Goal: Check status: Check status

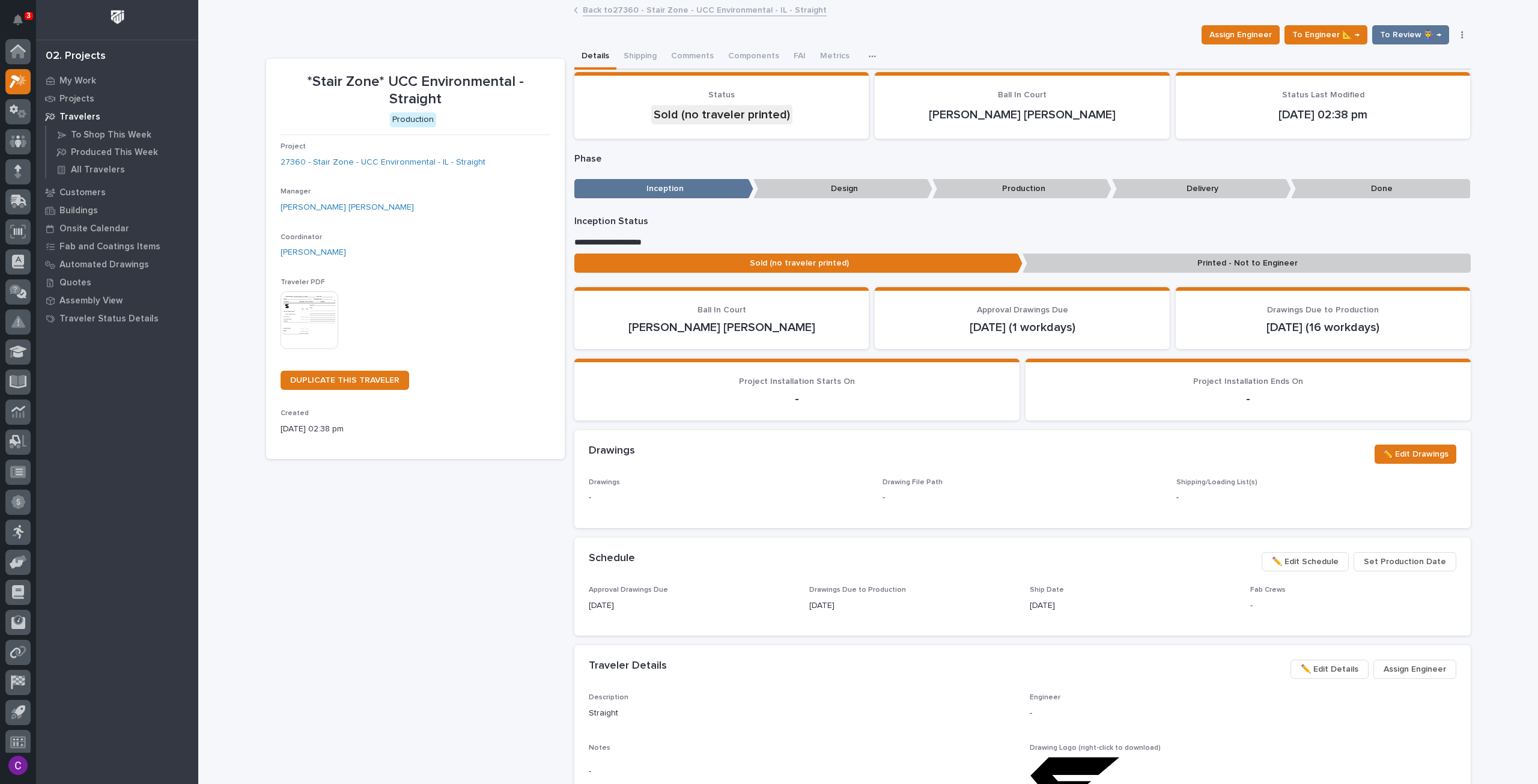
scroll to position [7, 0]
click at [12, 162] on div at bounding box center [17, 164] width 25 height 25
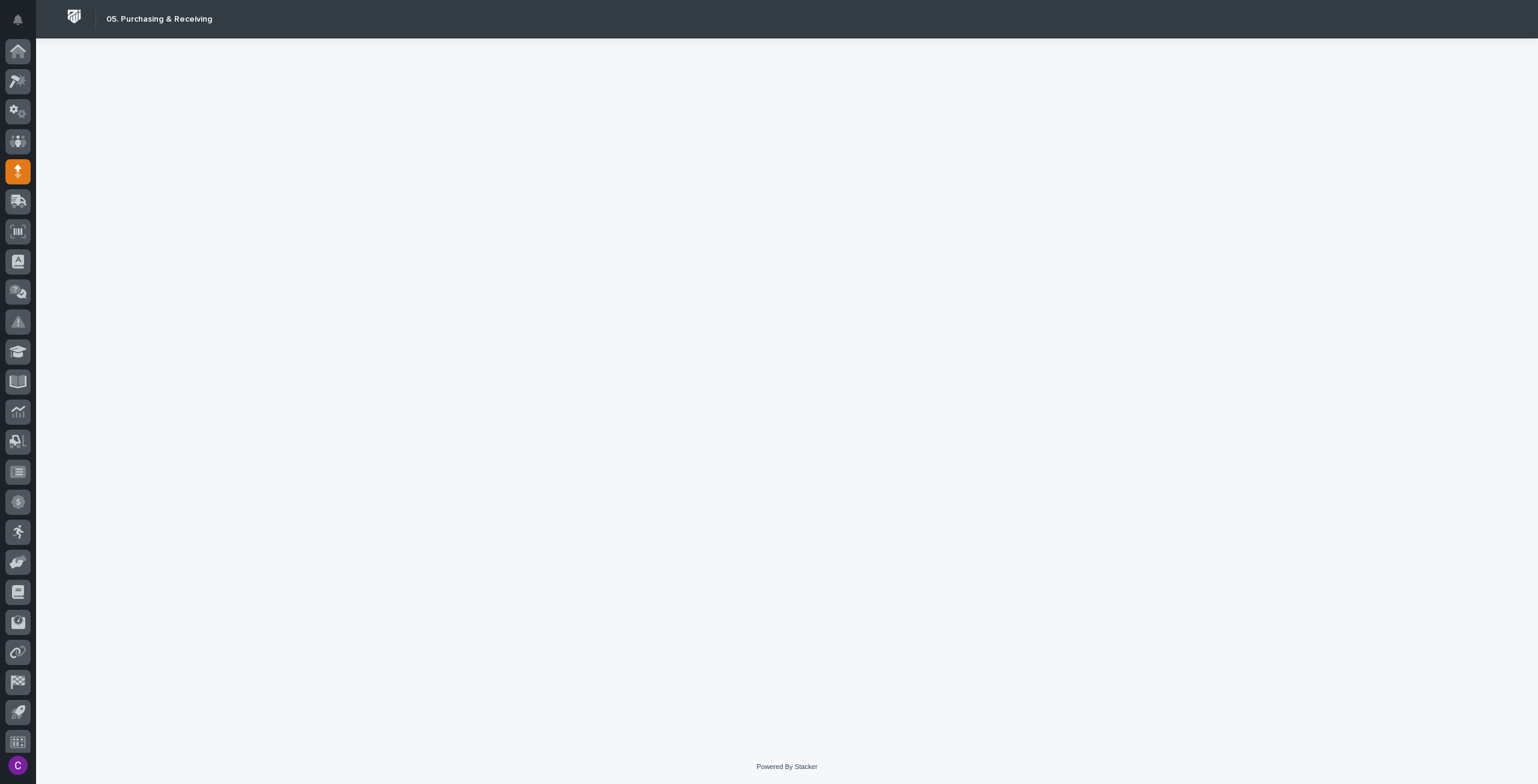
scroll to position [7, 0]
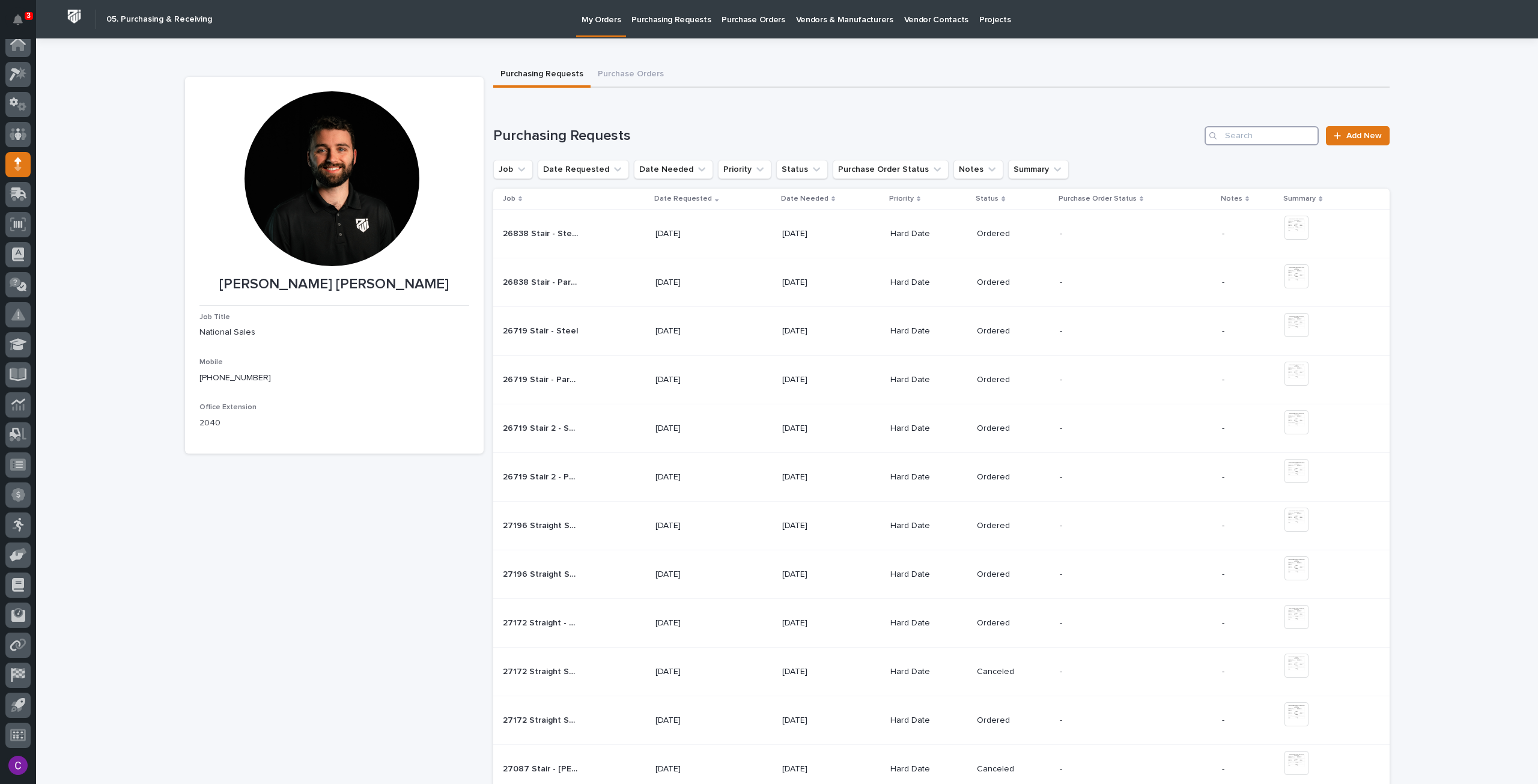
click at [1241, 132] on input "Search" at bounding box center [1261, 135] width 114 height 19
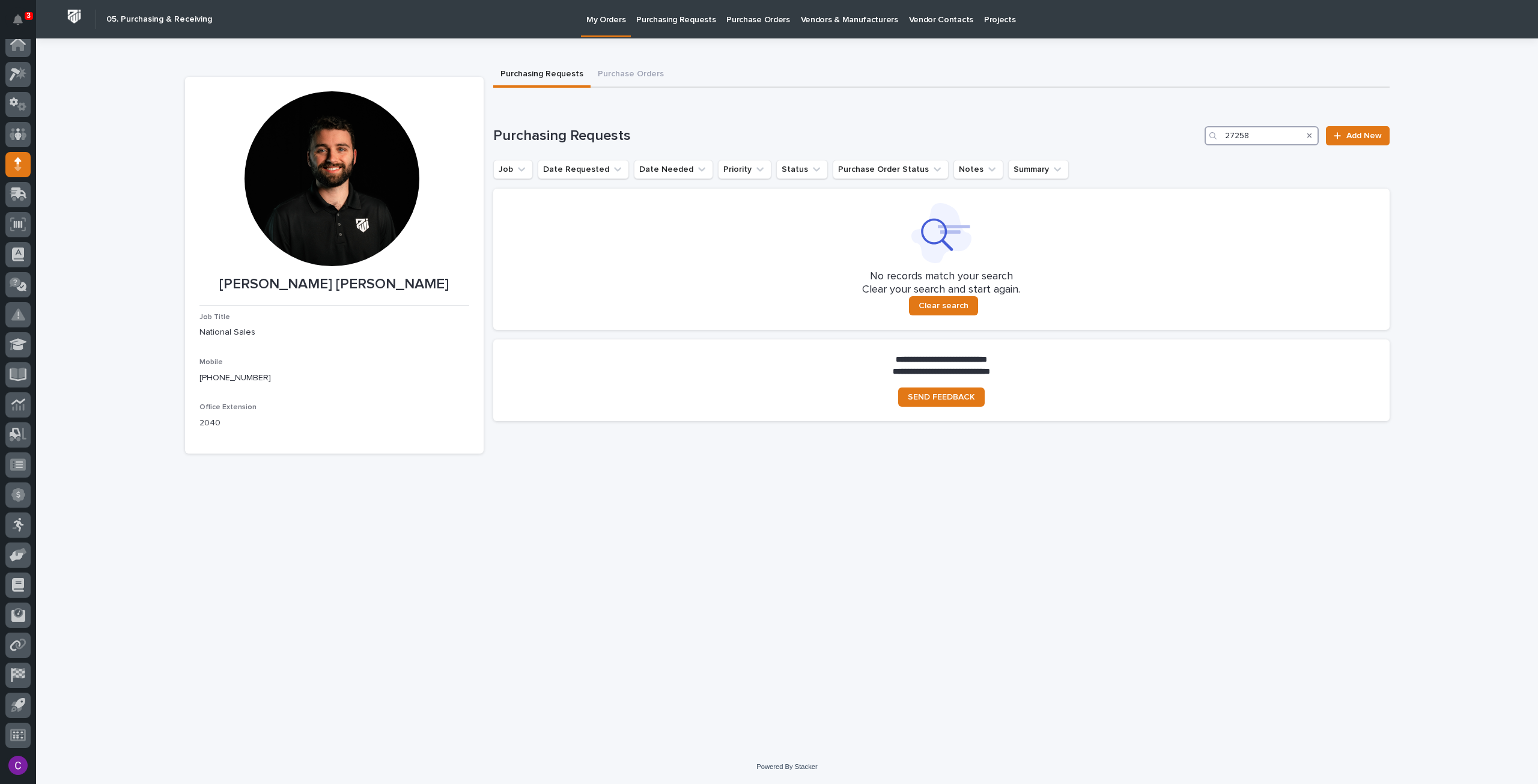
type input "27258"
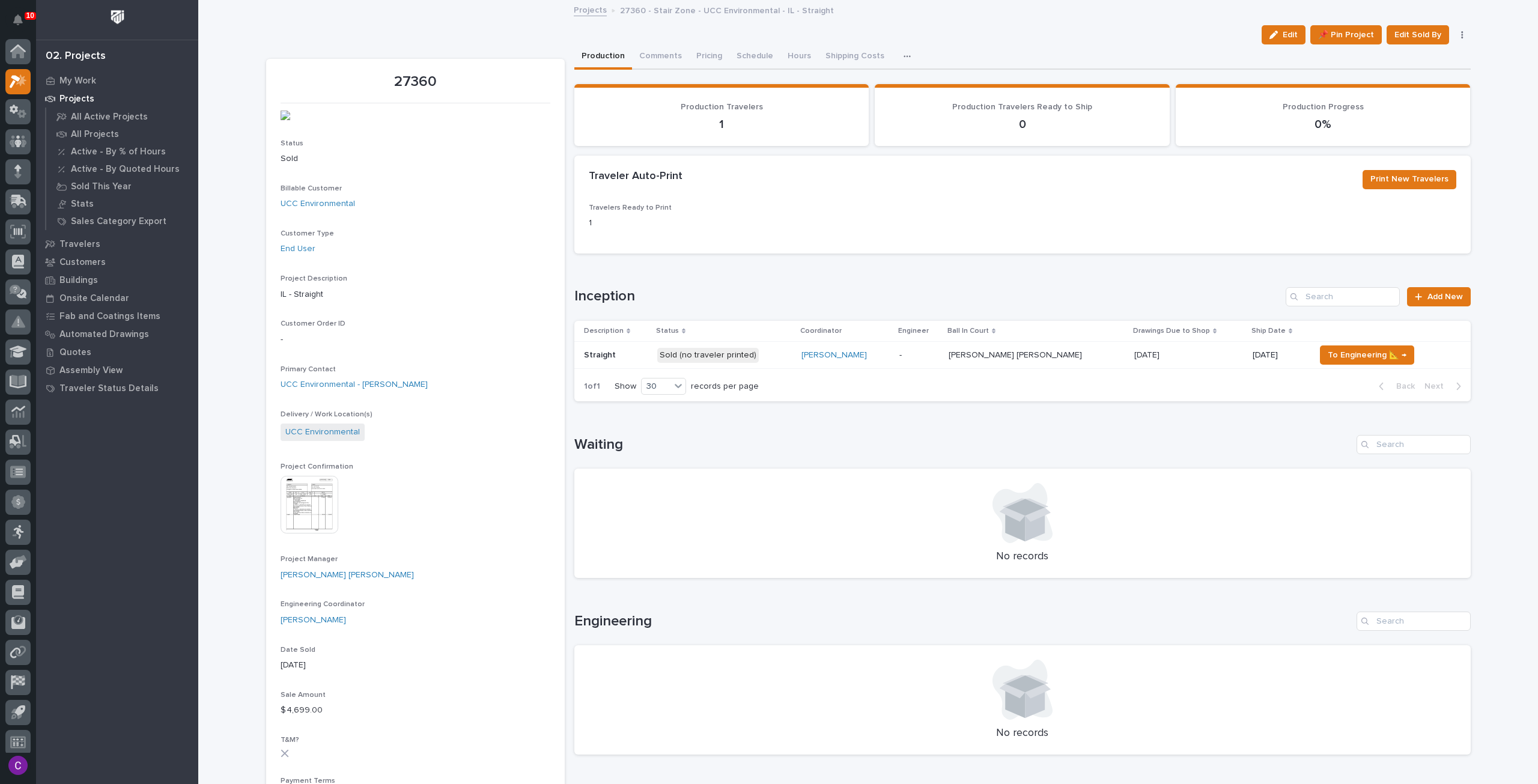
scroll to position [7, 0]
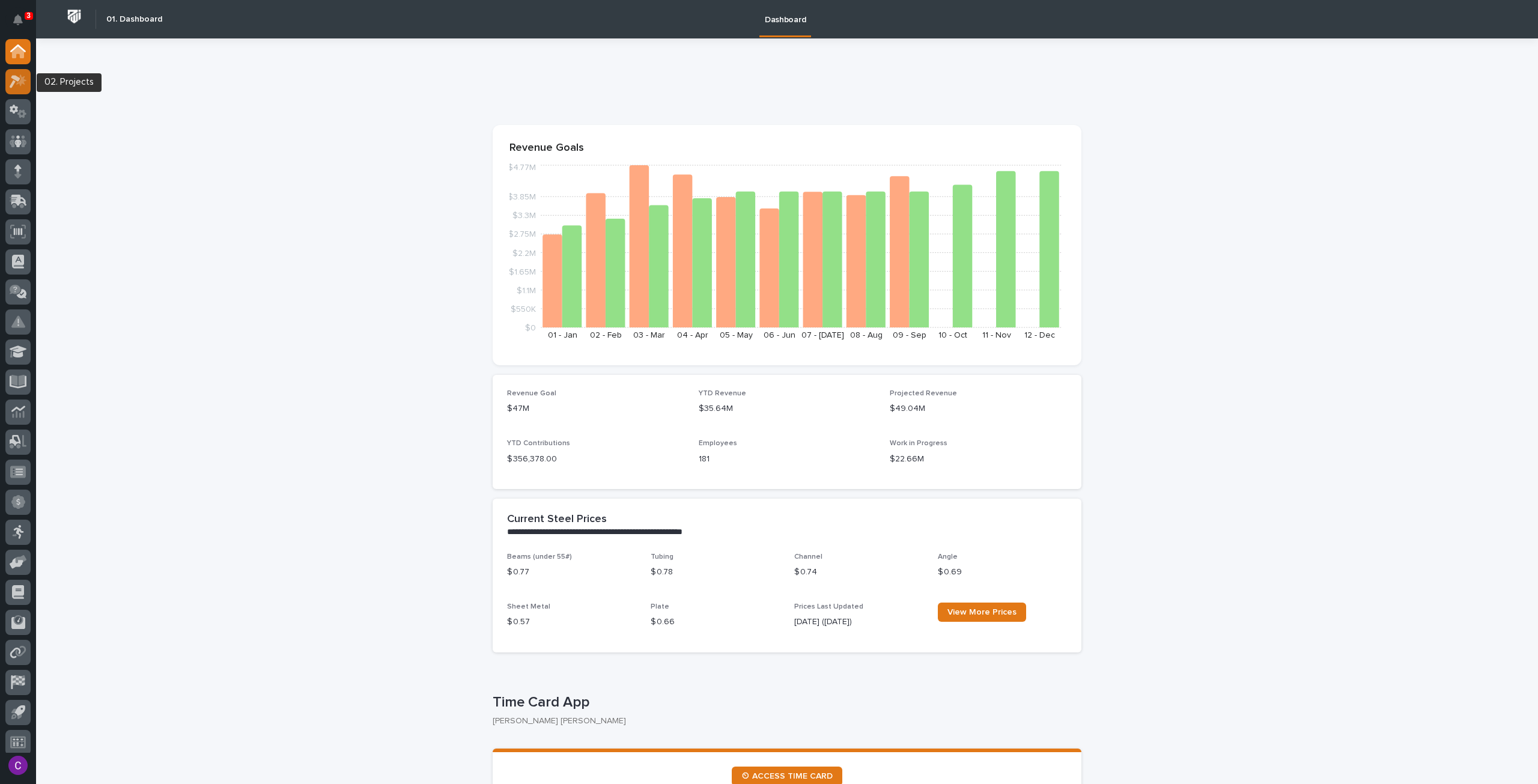
click at [20, 83] on icon at bounding box center [22, 80] width 10 height 12
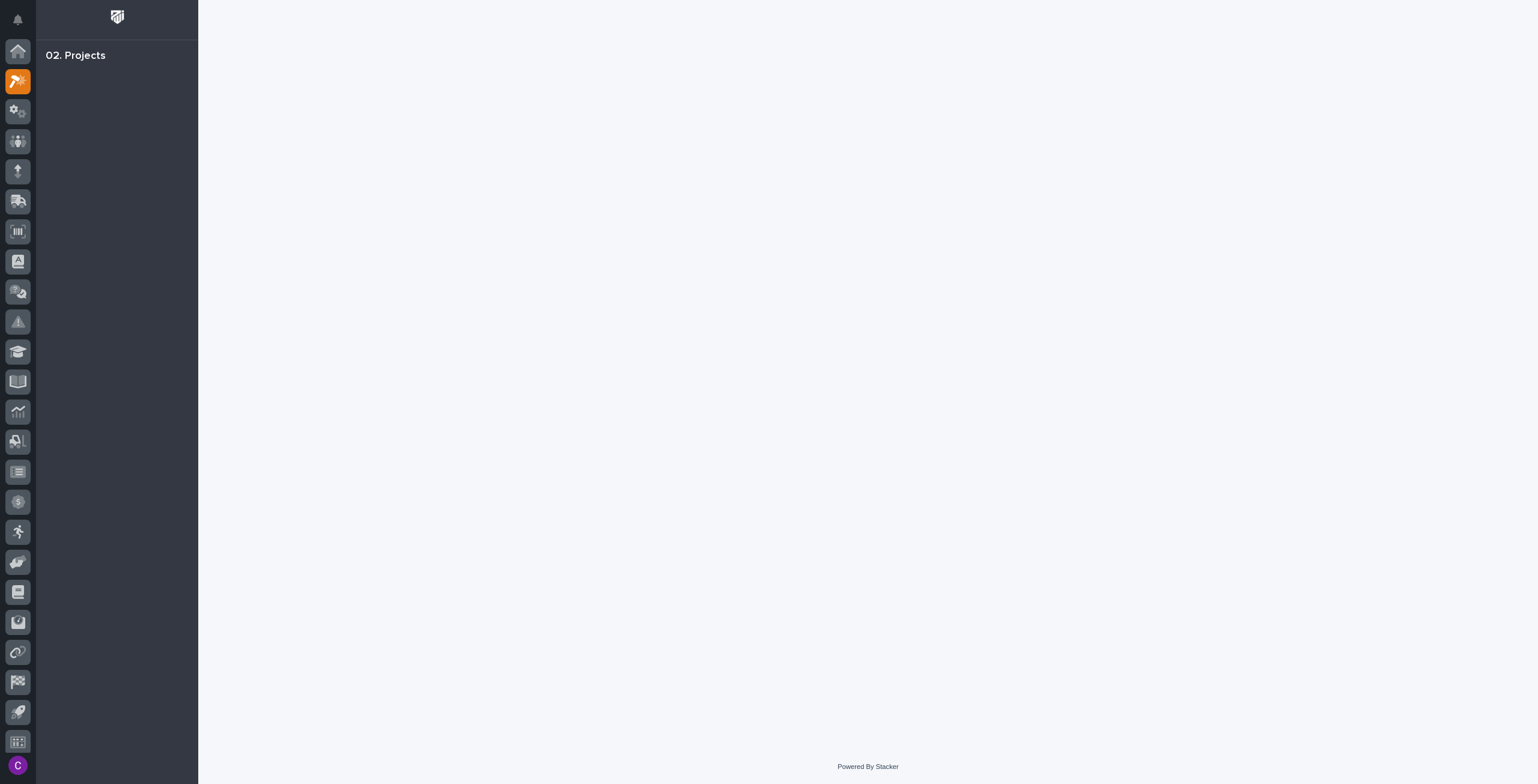
scroll to position [7, 0]
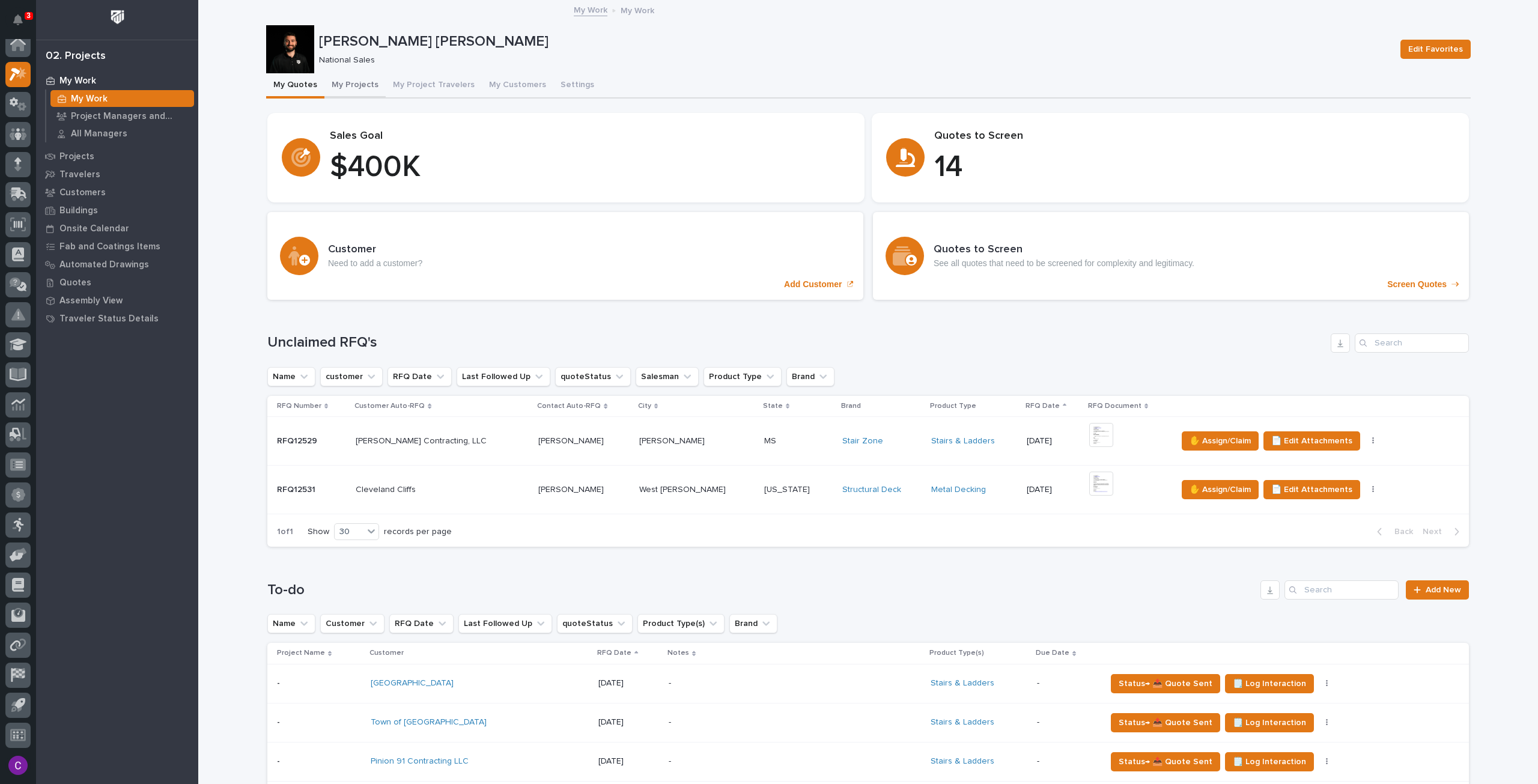
click at [343, 86] on button "My Projects" at bounding box center [354, 85] width 61 height 25
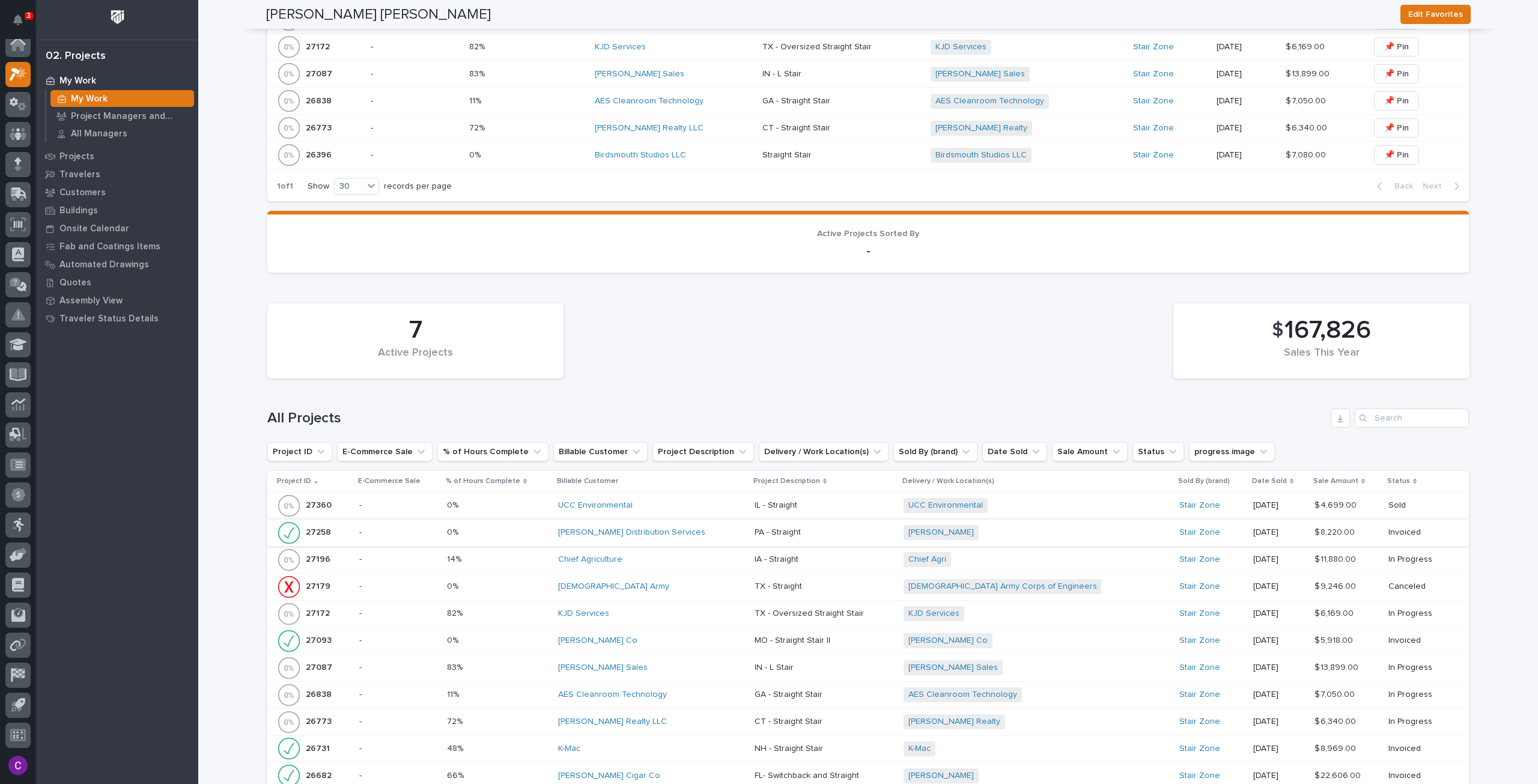
scroll to position [901, 0]
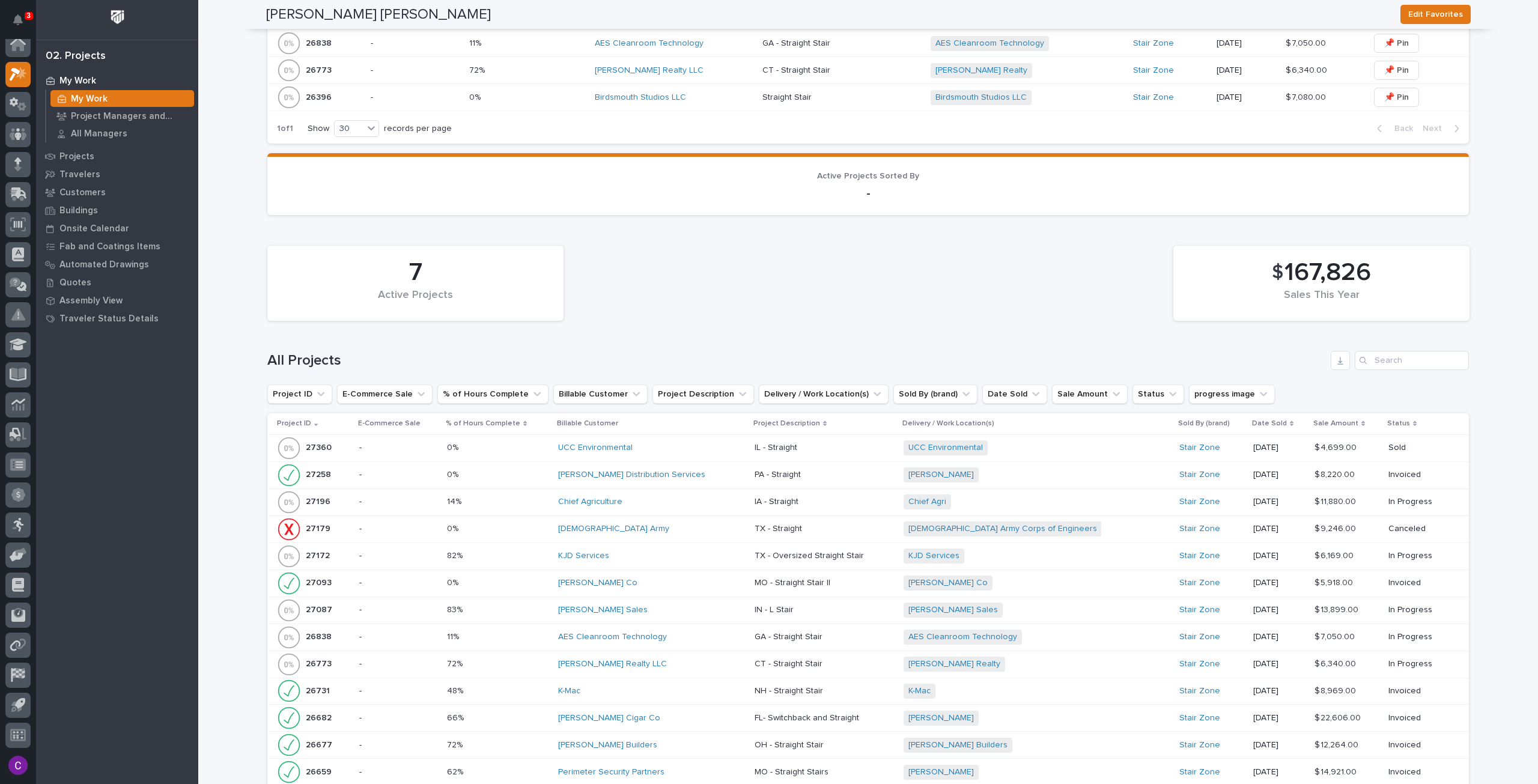
click at [540, 482] on td "0% 0%" at bounding box center [497, 474] width 111 height 27
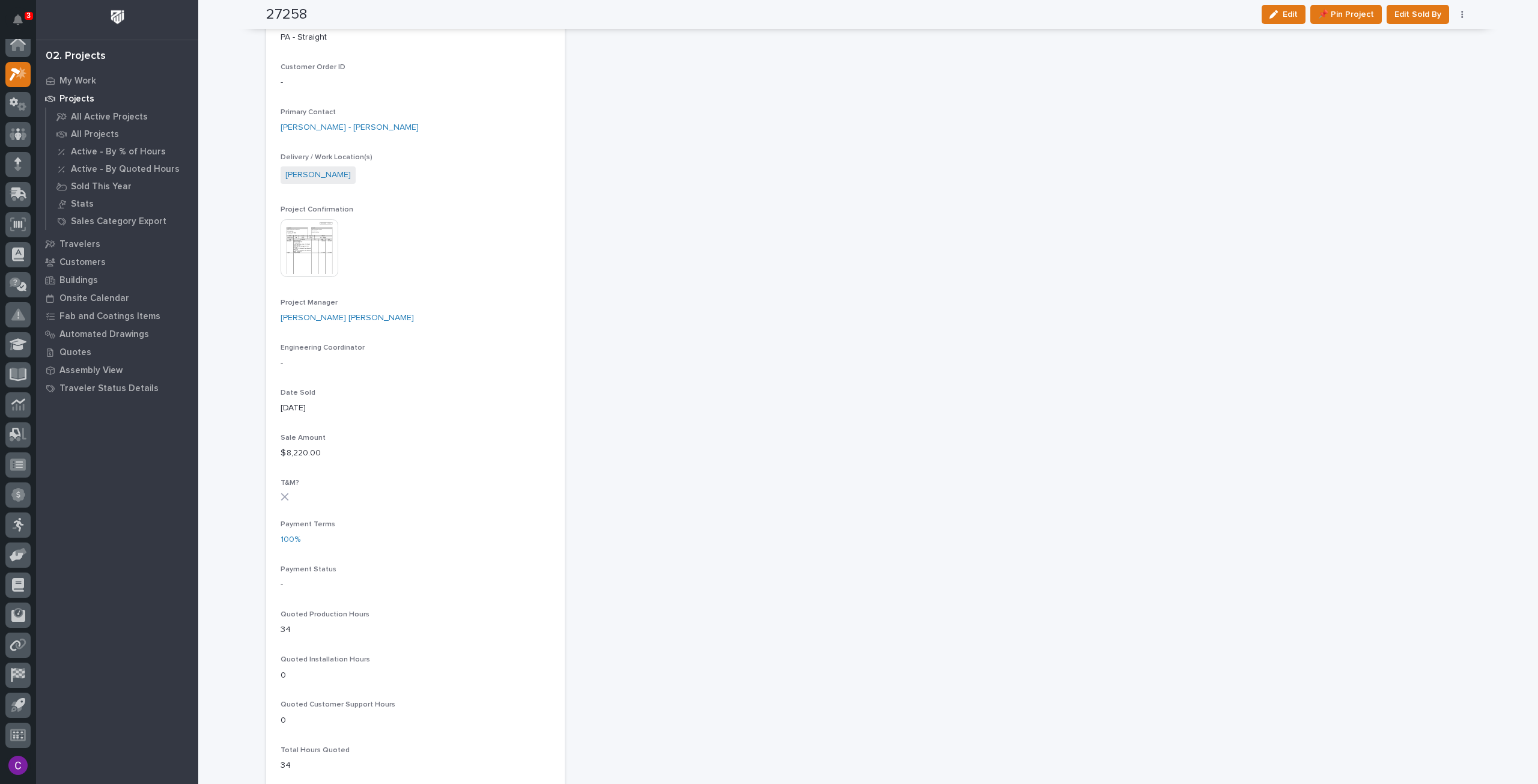
scroll to position [288, 0]
click at [326, 249] on img at bounding box center [309, 249] width 58 height 58
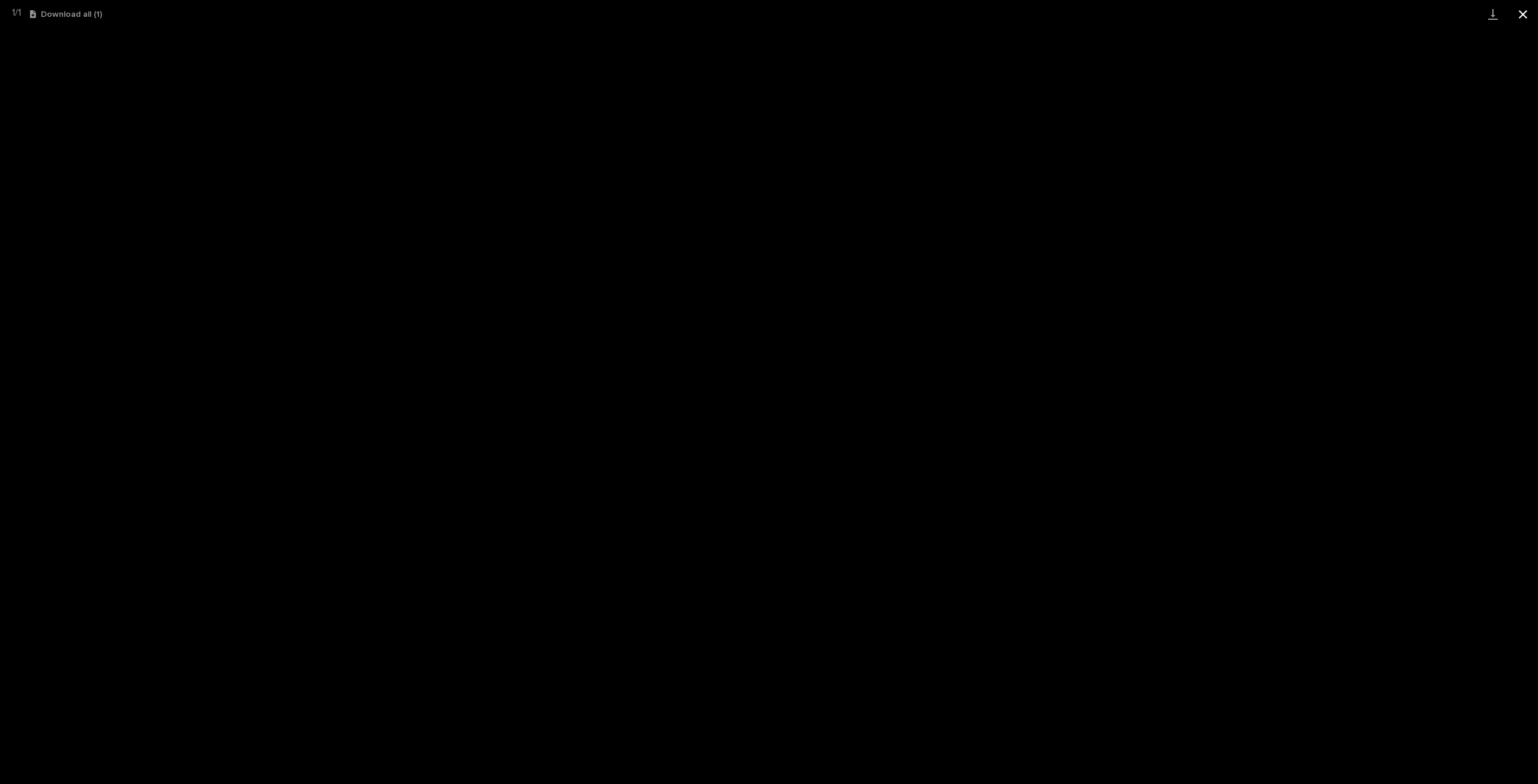
click at [1522, 12] on button "Close gallery" at bounding box center [1522, 14] width 30 height 28
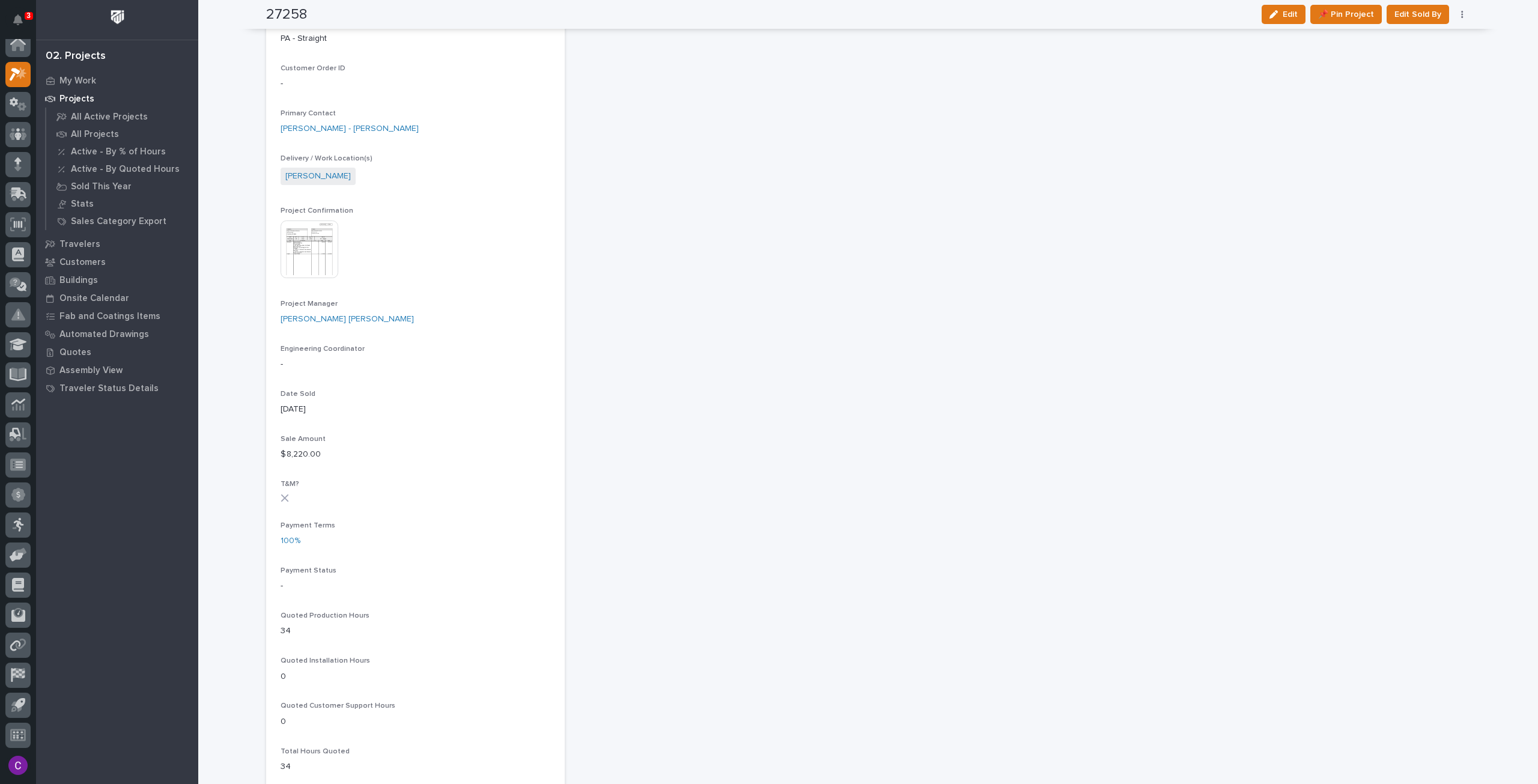
scroll to position [0, 0]
